Goal: Task Accomplishment & Management: Complete application form

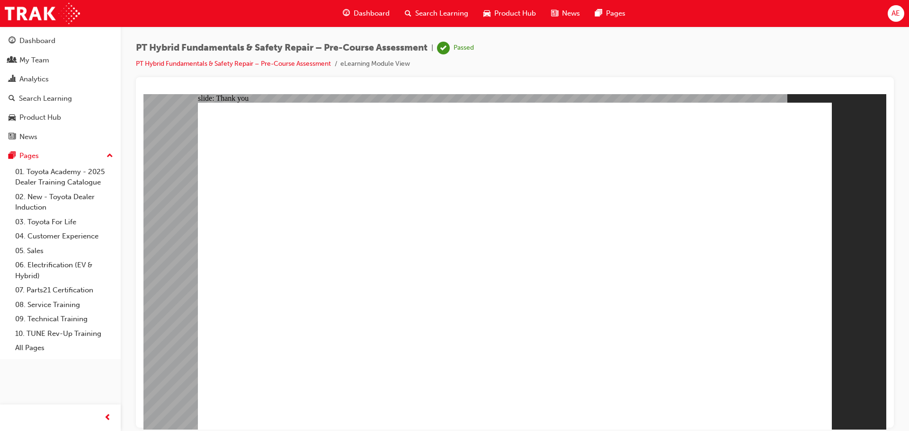
click at [35, 42] on div "Dashboard" at bounding box center [37, 41] width 36 height 11
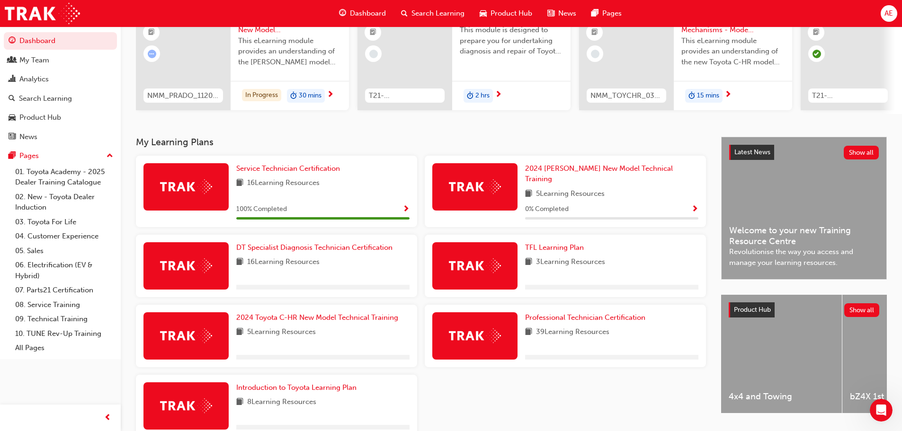
scroll to position [142, 0]
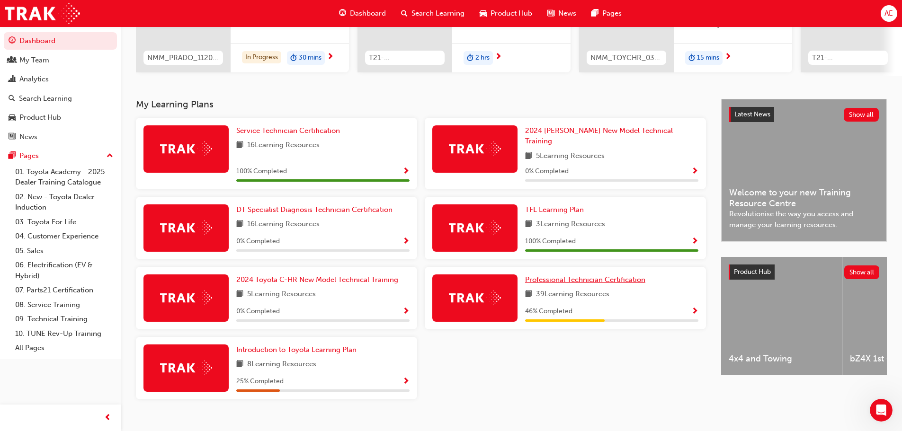
click at [560, 276] on span "Professional Technician Certification" at bounding box center [585, 280] width 120 height 9
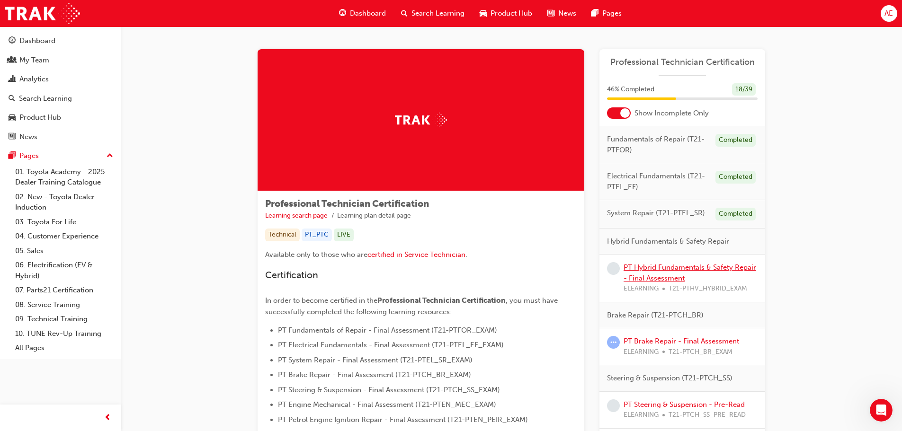
click at [648, 267] on link "PT Hybrid Fundamentals & Safety Repair - Final Assessment" at bounding box center [689, 272] width 133 height 19
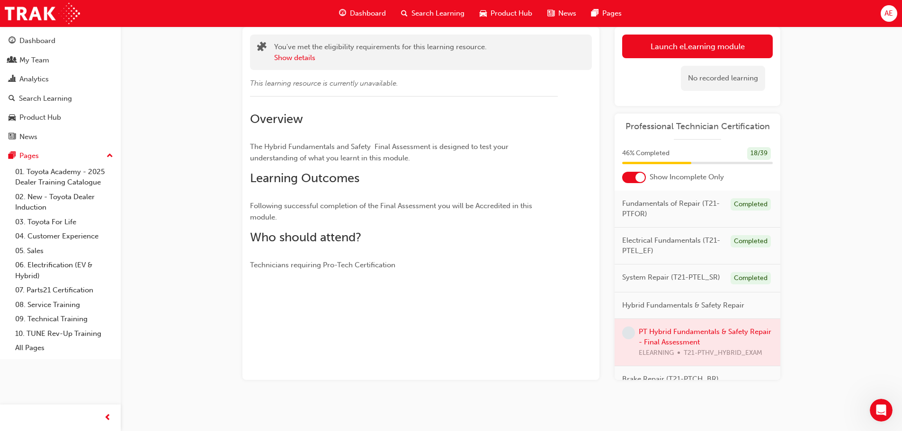
scroll to position [61, 0]
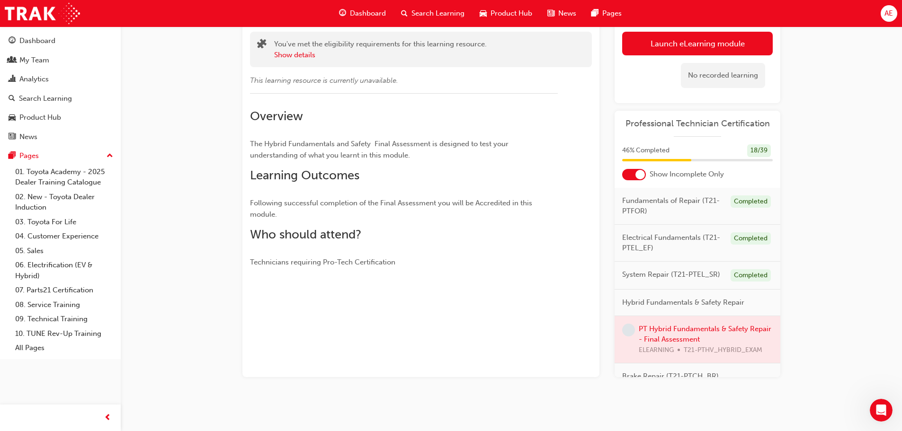
click at [666, 338] on div at bounding box center [697, 339] width 166 height 47
click at [679, 42] on link "Launch eLearning module" at bounding box center [697, 44] width 151 height 24
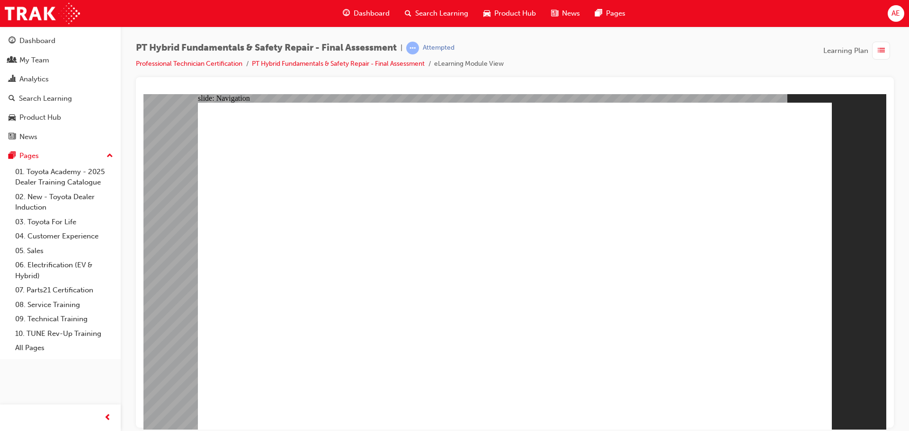
checkbox input "true"
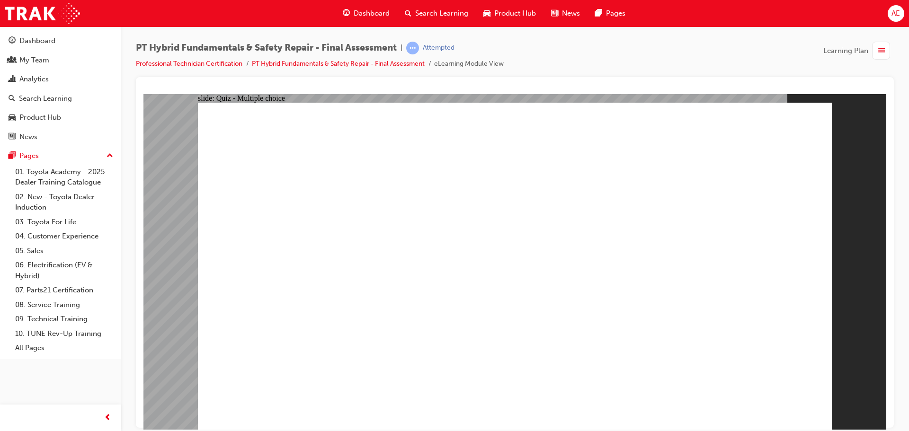
radio input "true"
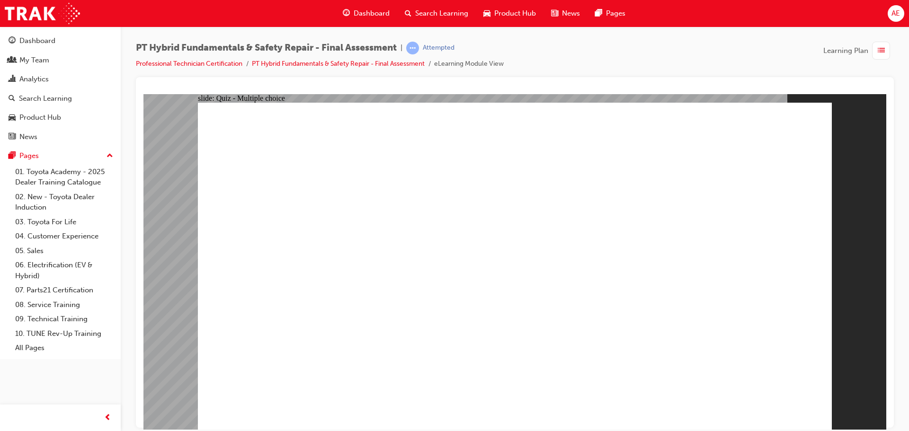
radio input "true"
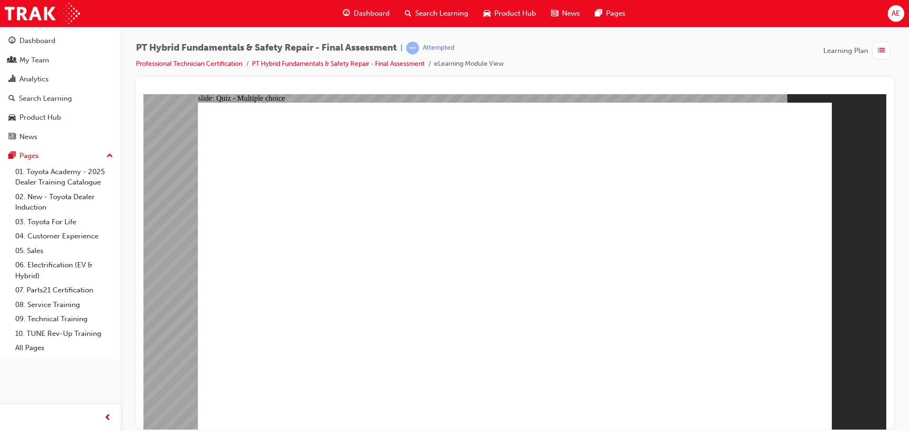
checkbox input "true"
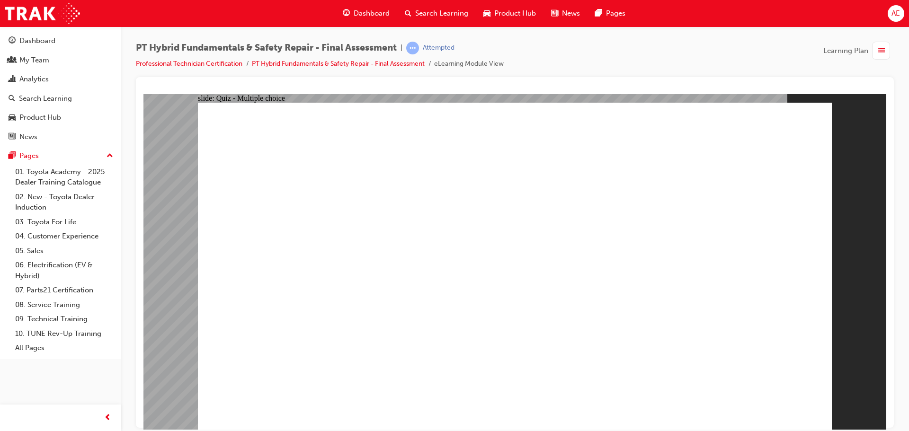
radio input "true"
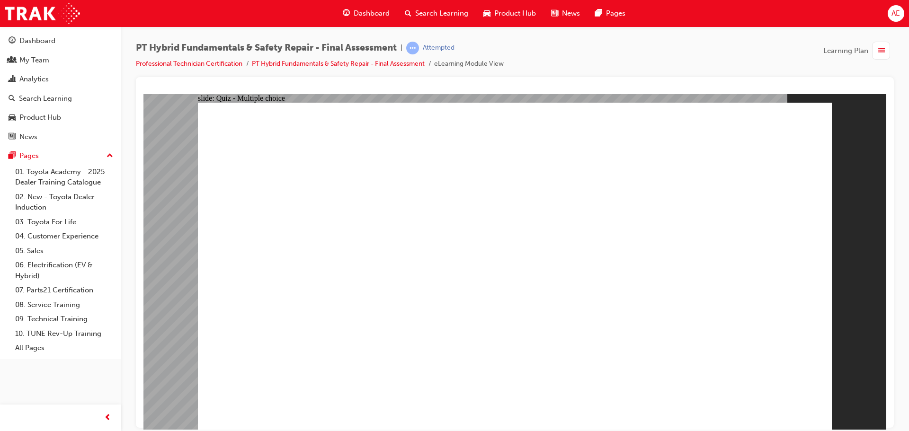
checkbox input "true"
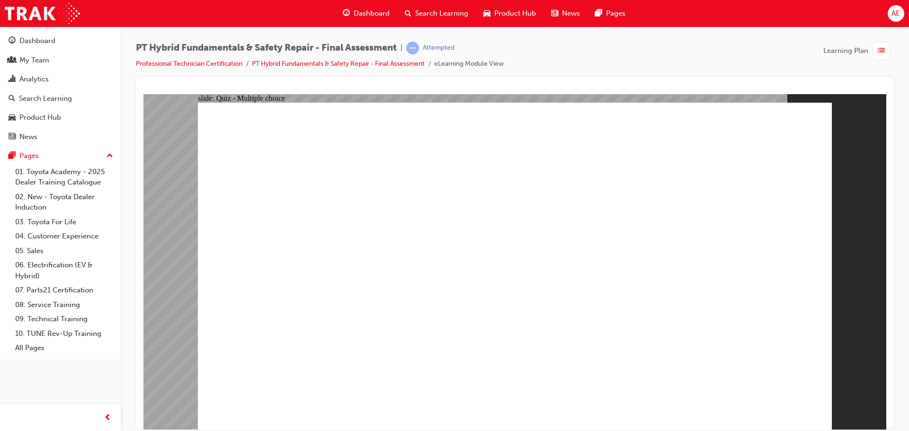
checkbox input "true"
drag, startPoint x: 382, startPoint y: 321, endPoint x: 387, endPoint y: 304, distance: 17.8
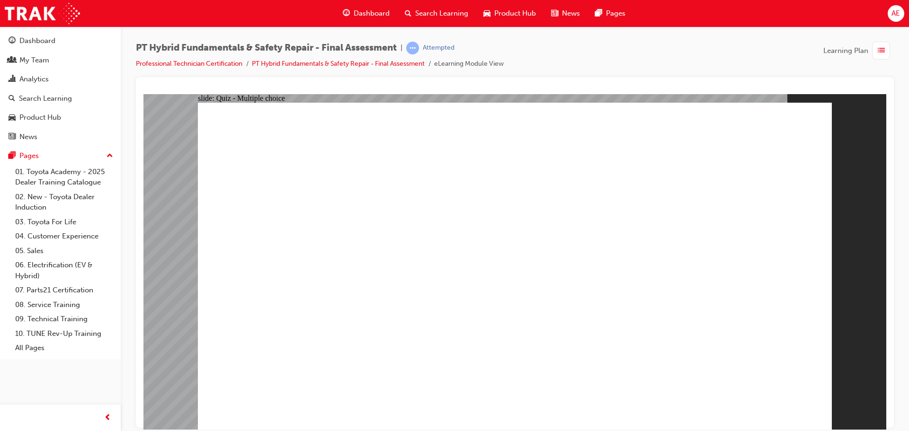
checkbox input "true"
radio input "true"
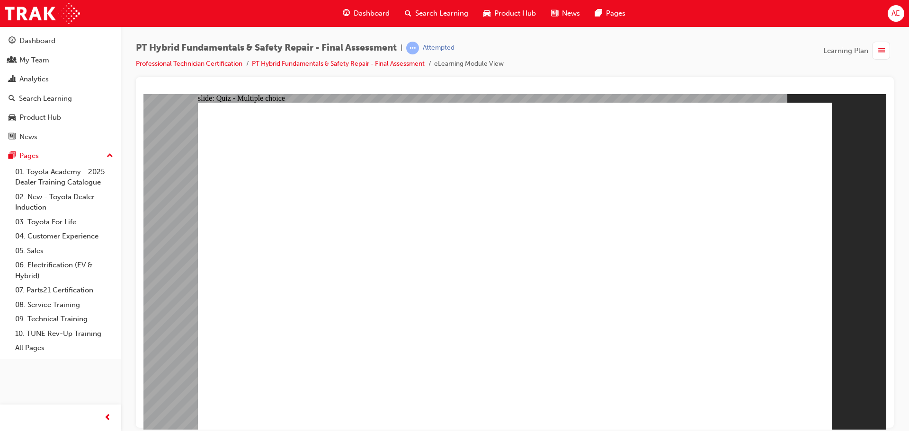
radio input "true"
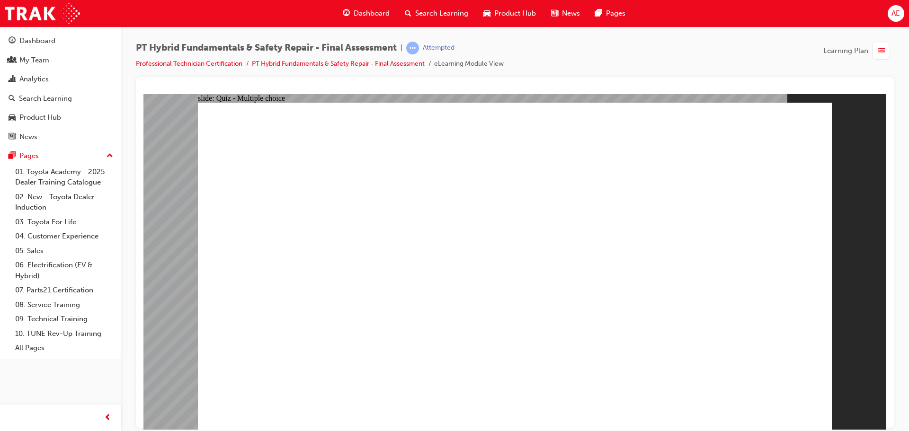
radio input "true"
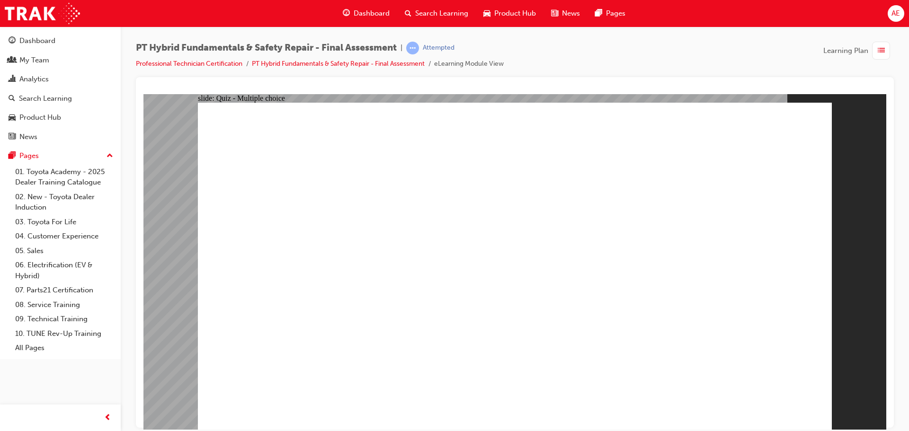
radio input "true"
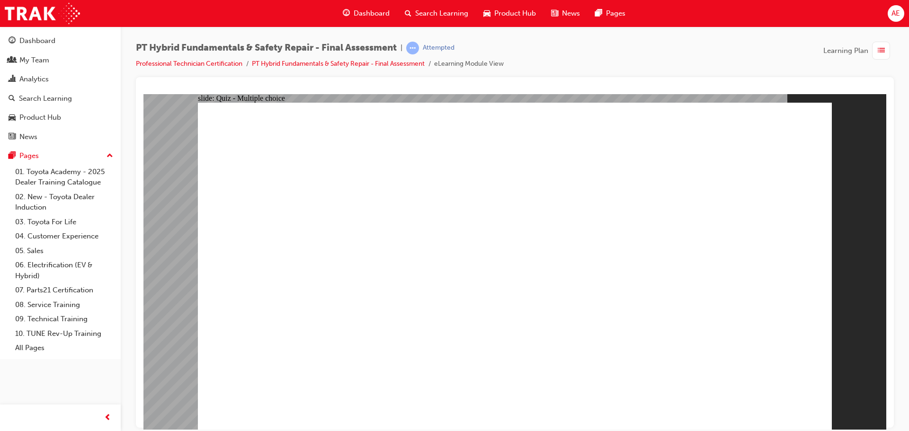
radio input "true"
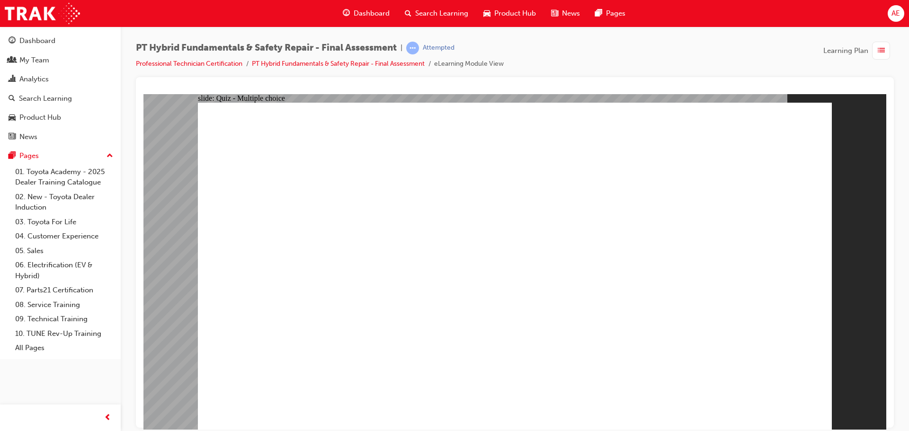
radio input "true"
